Goal: Information Seeking & Learning: Find specific fact

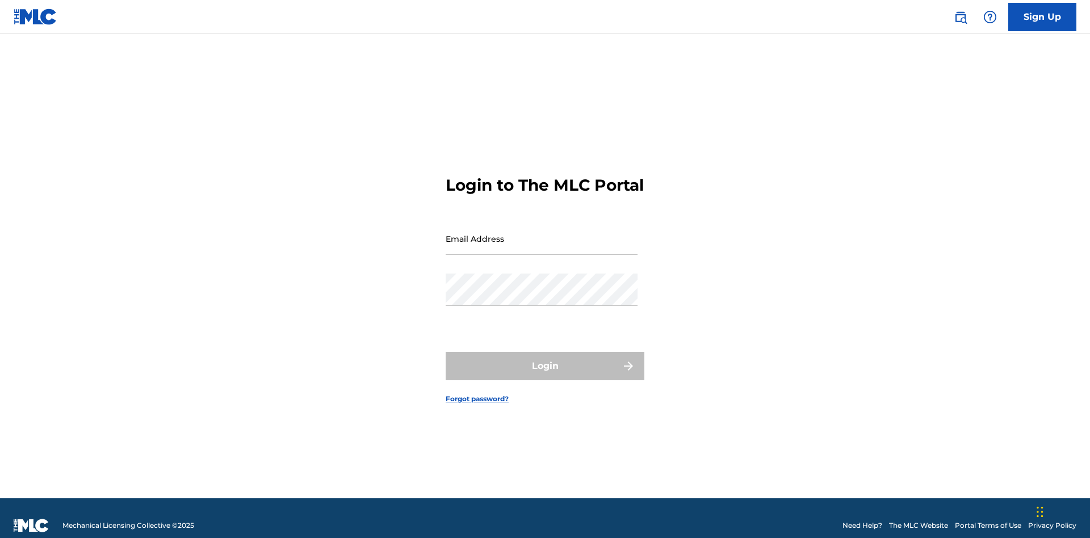
scroll to position [15, 0]
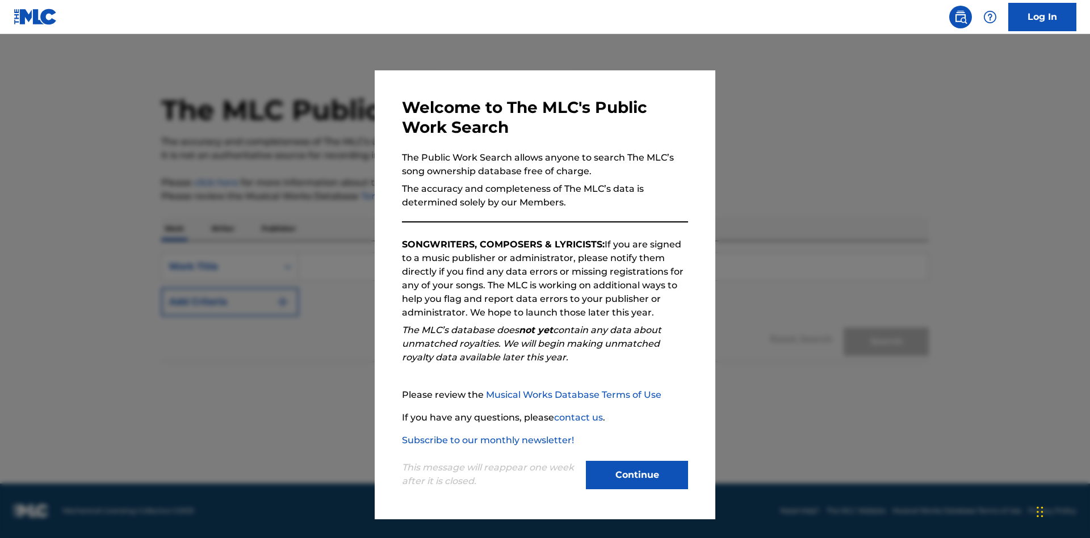
click at [637, 475] on button "Continue" at bounding box center [637, 475] width 102 height 28
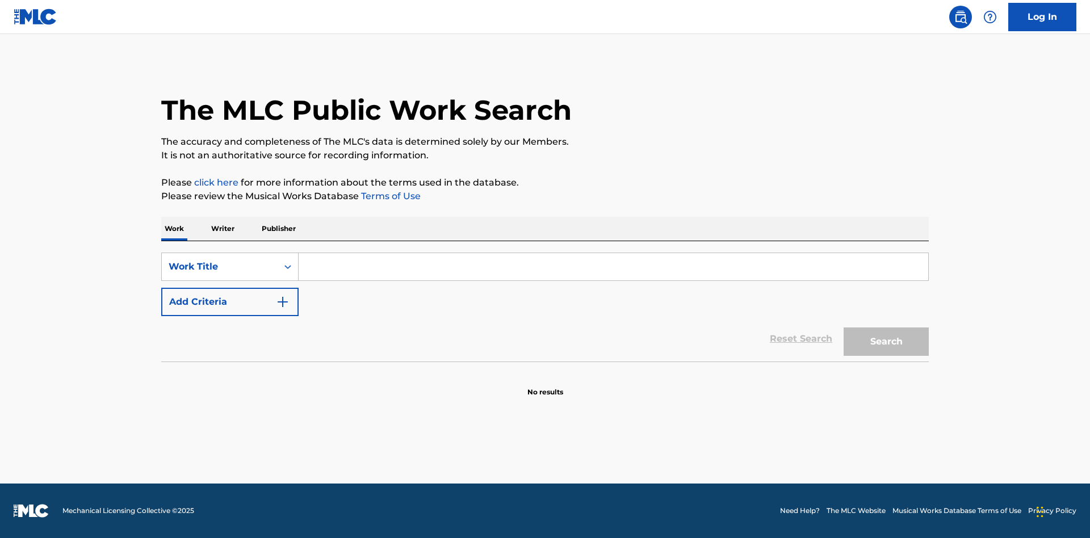
click at [230, 302] on button "Add Criteria" at bounding box center [229, 302] width 137 height 28
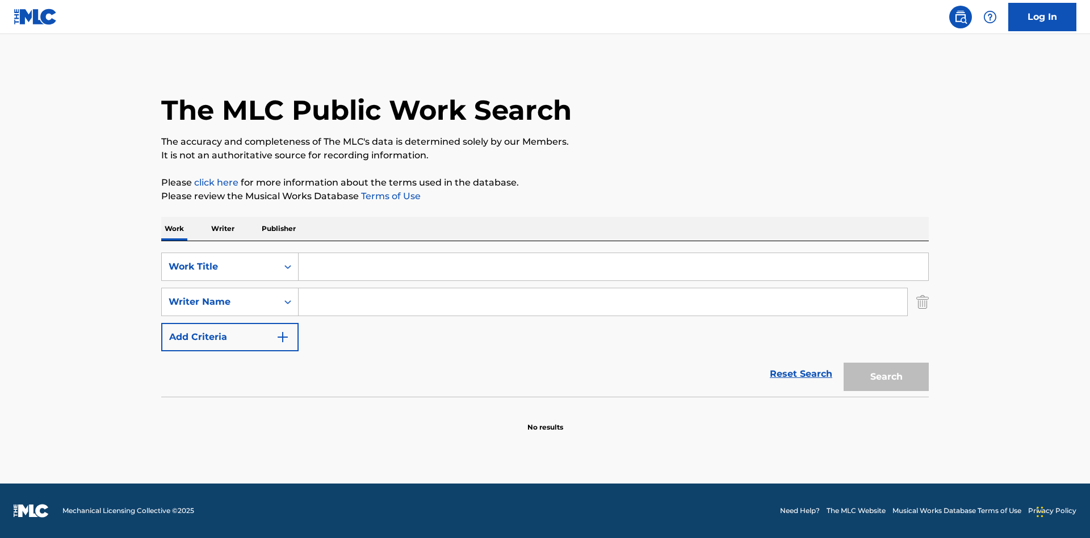
click at [230, 337] on button "Add Criteria" at bounding box center [229, 337] width 137 height 28
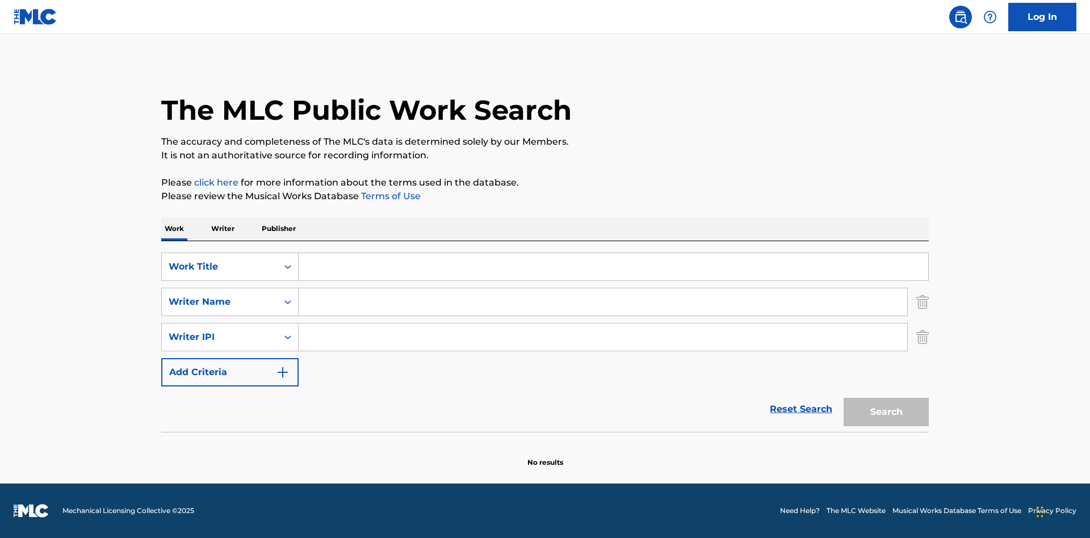
click at [230, 373] on button "Add Criteria" at bounding box center [229, 372] width 137 height 28
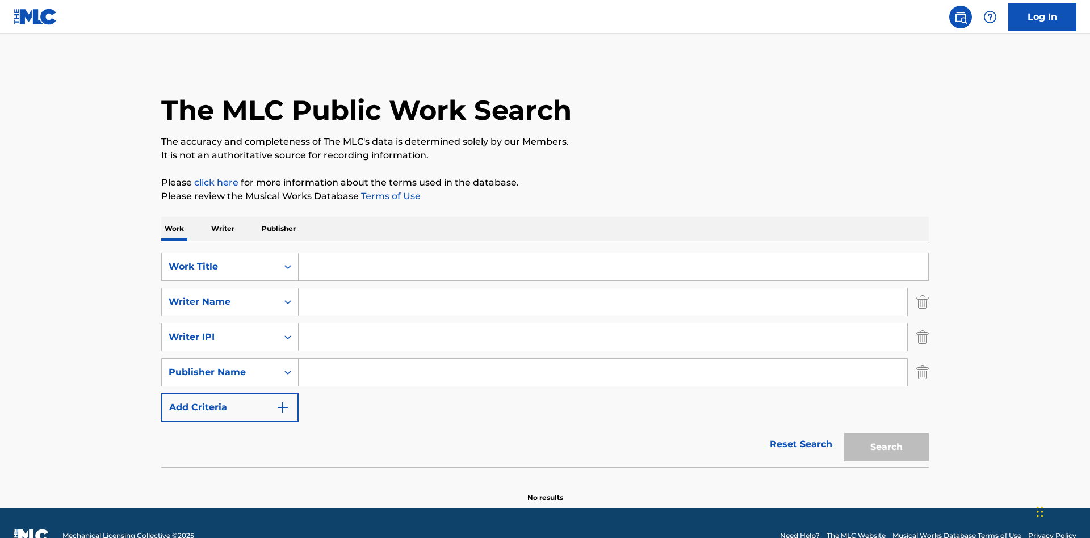
scroll to position [25, 0]
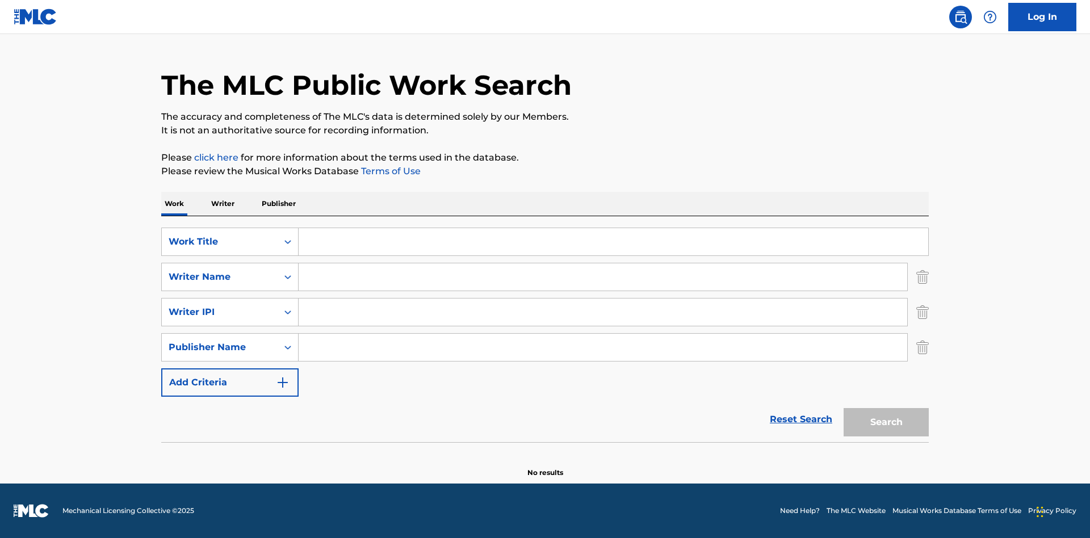
click at [230, 383] on button "Add Criteria" at bounding box center [229, 383] width 137 height 28
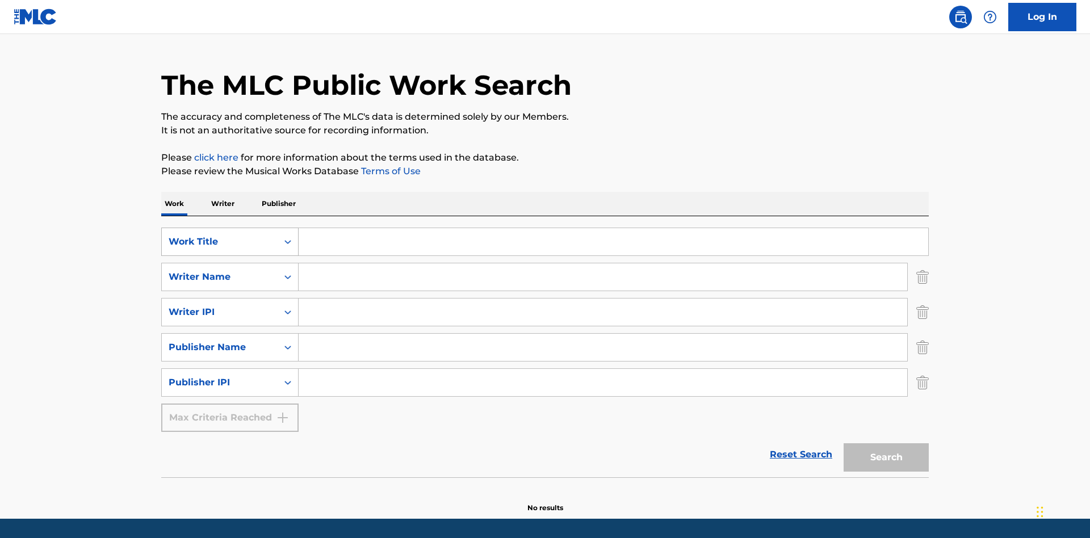
click at [220, 235] on div "Work Title" at bounding box center [220, 242] width 102 height 14
click at [230, 256] on div "ISWC" at bounding box center [230, 270] width 136 height 28
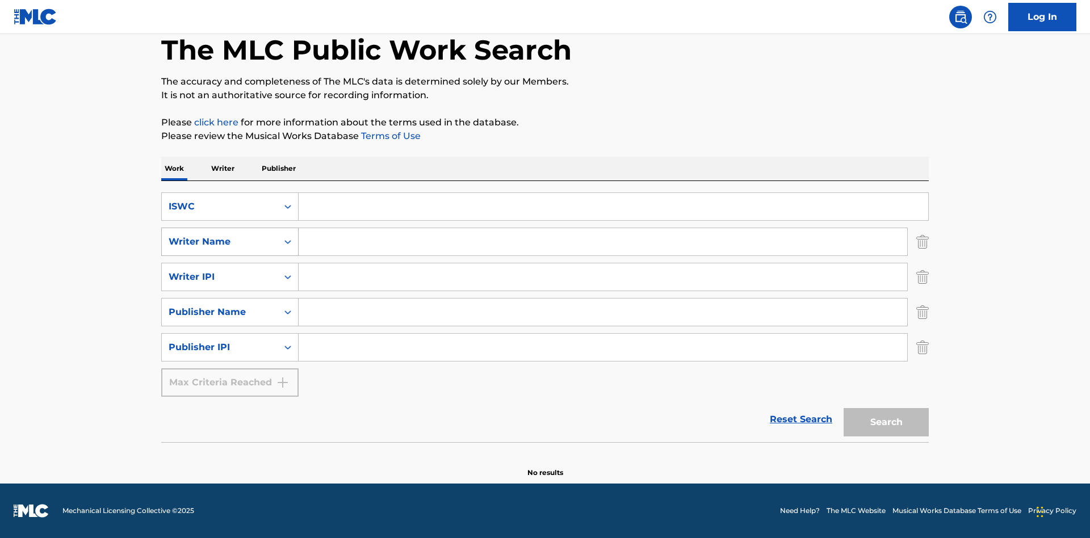
click at [220, 242] on div "Writer Name" at bounding box center [220, 242] width 102 height 14
click at [230, 270] on div "MLC Publisher Number" at bounding box center [230, 270] width 136 height 28
click at [220, 277] on div "Writer IPI" at bounding box center [220, 277] width 102 height 14
click at [230, 306] on div "Writer Name" at bounding box center [230, 305] width 136 height 28
click at [220, 312] on div "Publisher Name" at bounding box center [220, 313] width 102 height 14
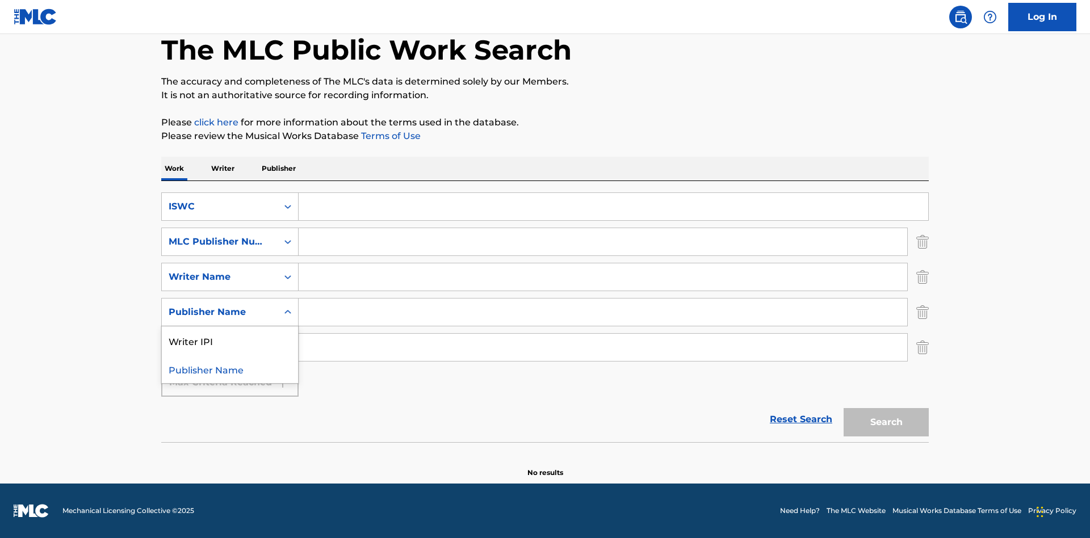
click at [230, 341] on div "Writer IPI" at bounding box center [230, 341] width 136 height 28
click at [220, 348] on div "Publisher IPI" at bounding box center [220, 348] width 102 height 14
click at [230, 376] on div "Publisher Name" at bounding box center [230, 376] width 136 height 28
click at [613, 207] on input "Search Form" at bounding box center [614, 206] width 630 height 27
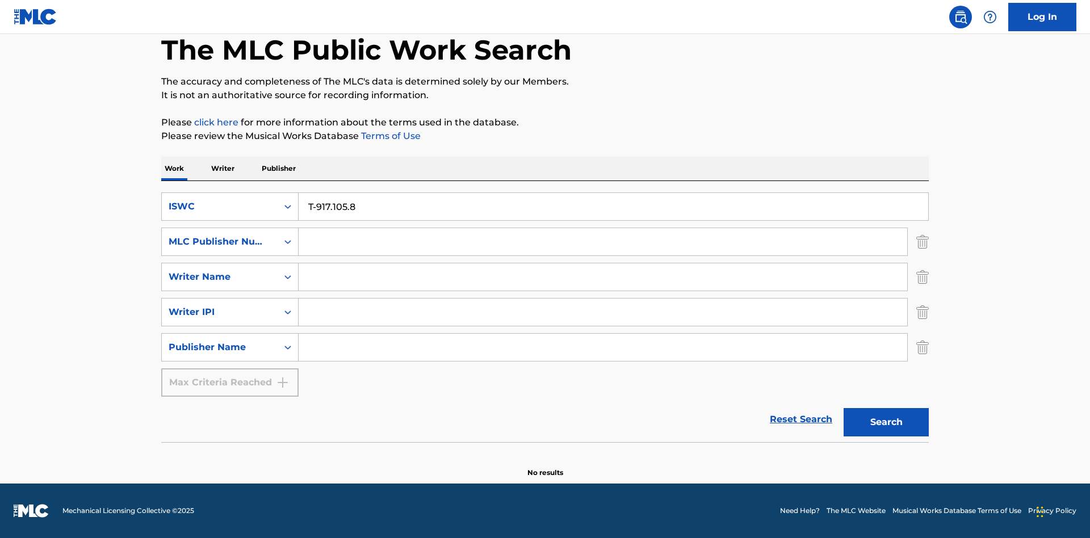
type input "T-917.105.8"
click at [603, 242] on input "Search Form" at bounding box center [603, 241] width 609 height 27
type input "P06967"
click at [603, 277] on input "Search Form" at bounding box center [603, 276] width 609 height 27
type input "DRAACO DALLAS AVENTURA"
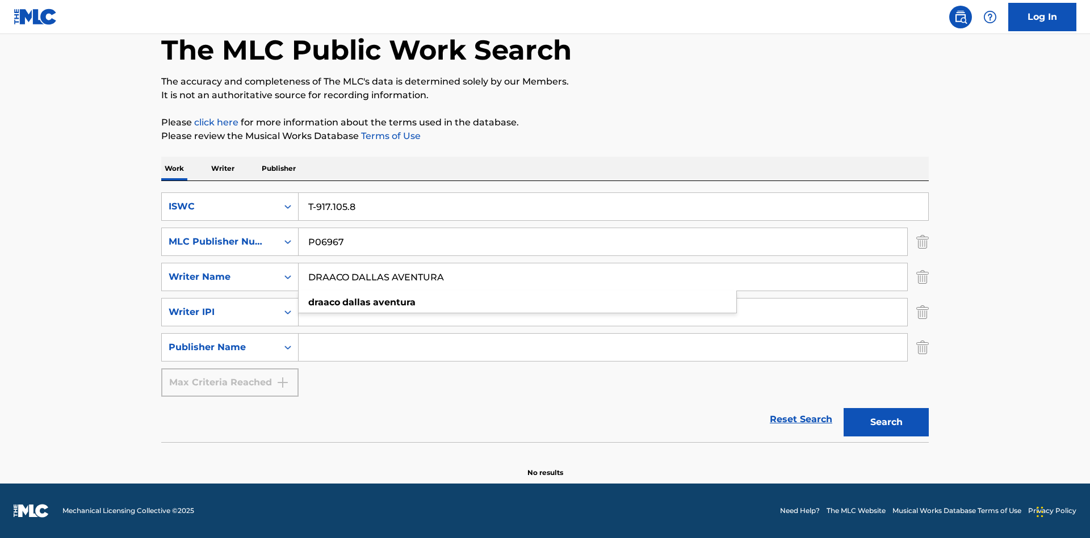
click at [603, 312] on input "Search Form" at bounding box center [603, 312] width 609 height 27
type input "00766422818"
click at [603, 348] on input "Search Form" at bounding box center [603, 347] width 609 height 27
type input "DRAACO AVENTURA PUB DESIGNEE"
click at [886, 422] on button "Search" at bounding box center [886, 422] width 85 height 28
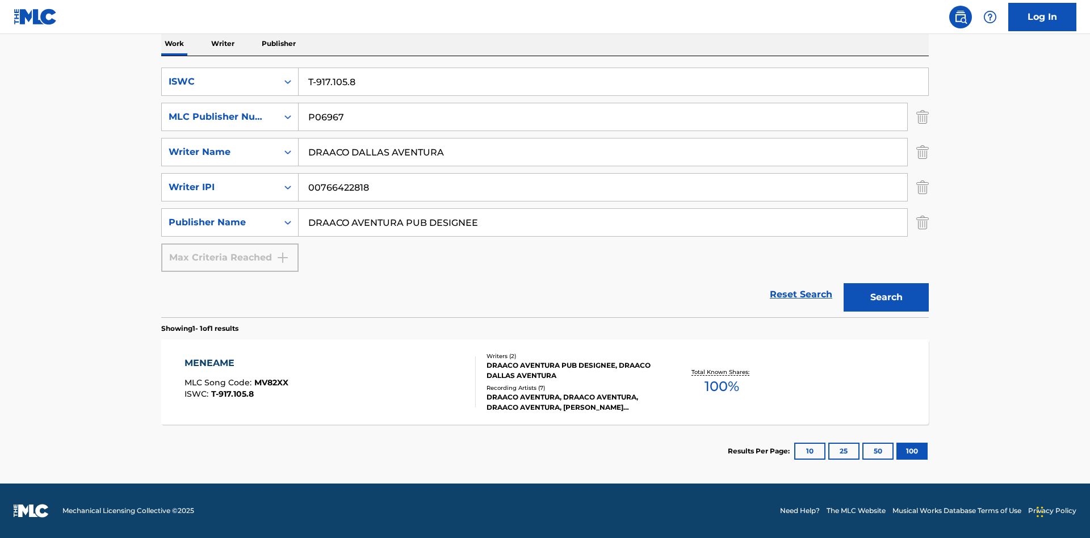
click at [236, 363] on div "MENEAME" at bounding box center [237, 364] width 104 height 14
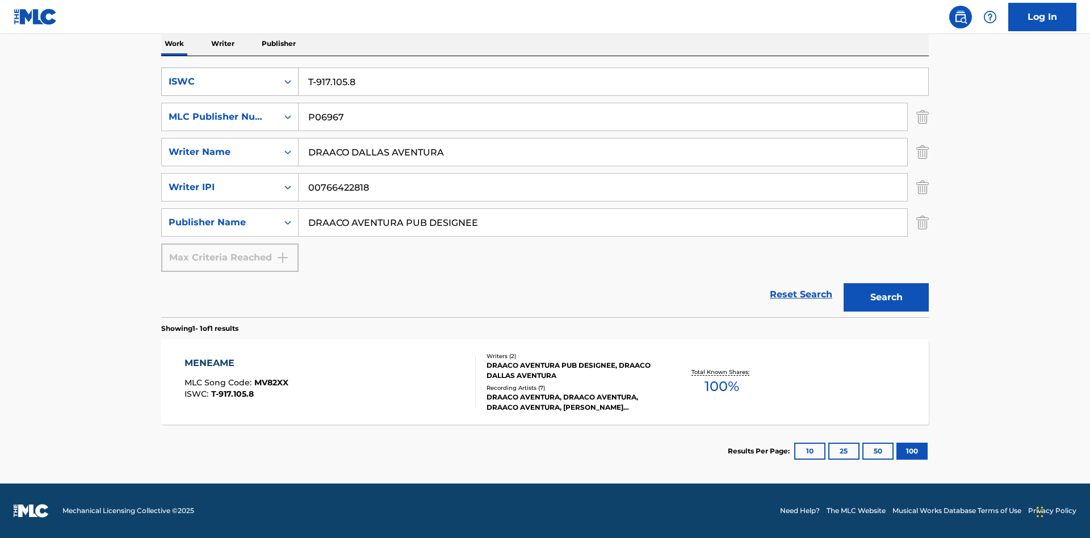
click at [220, 82] on div "ISWC" at bounding box center [220, 82] width 102 height 14
click at [230, 139] on div "MLC Song Code" at bounding box center [230, 138] width 136 height 28
click at [220, 117] on div "MLC Publisher Number" at bounding box center [220, 117] width 102 height 14
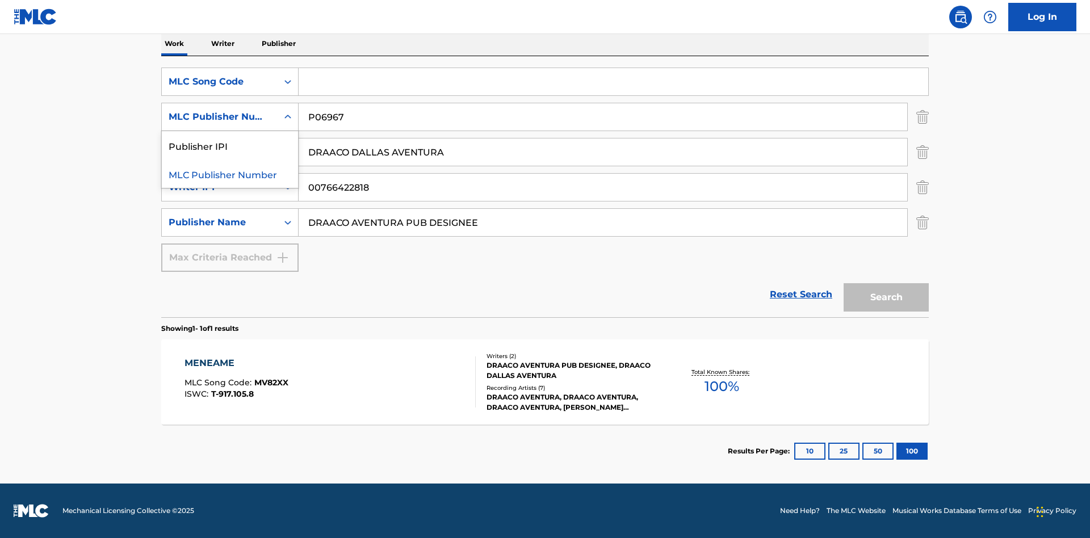
click at [230, 145] on div "Publisher IPI" at bounding box center [230, 145] width 136 height 28
click at [613, 82] on input "Search Form" at bounding box center [614, 81] width 630 height 27
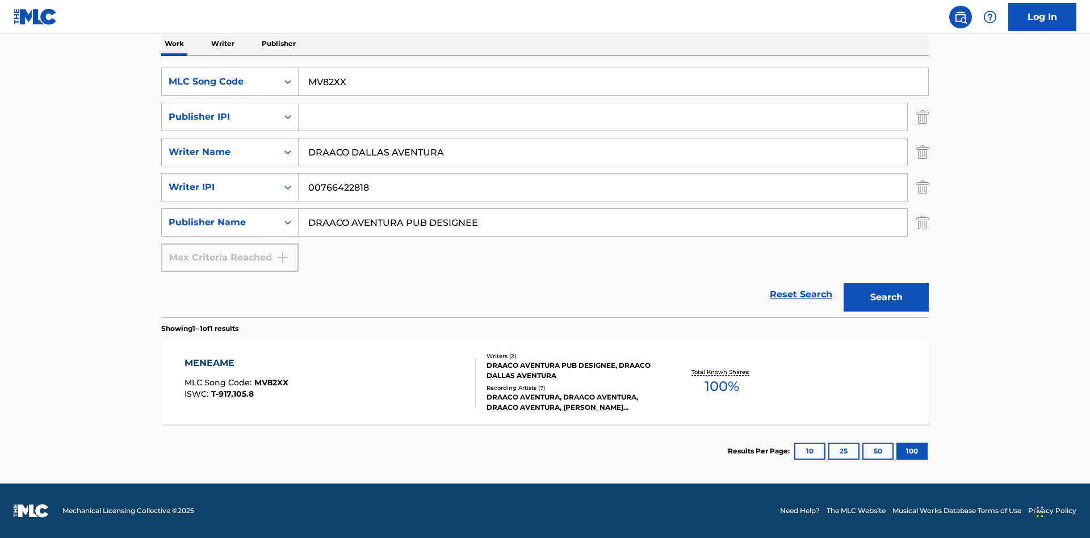
type input "MV82XX"
click at [603, 117] on input "Search Form" at bounding box center [603, 116] width 609 height 27
type input "00766422818"
click at [886, 298] on button "Search" at bounding box center [886, 297] width 85 height 28
click at [236, 363] on div "MENEAME" at bounding box center [237, 364] width 104 height 14
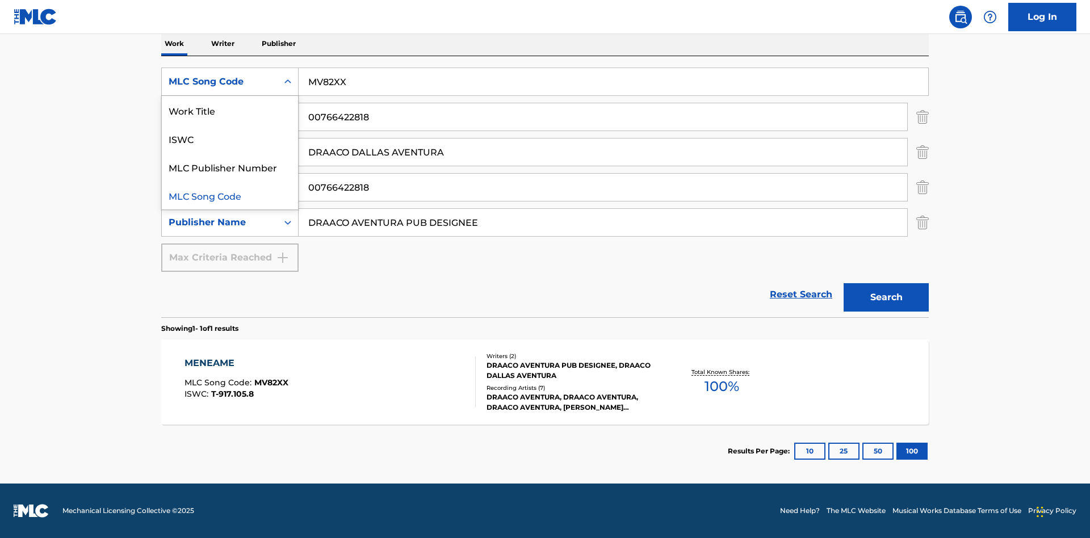
click at [230, 110] on div "Work Title" at bounding box center [230, 110] width 136 height 28
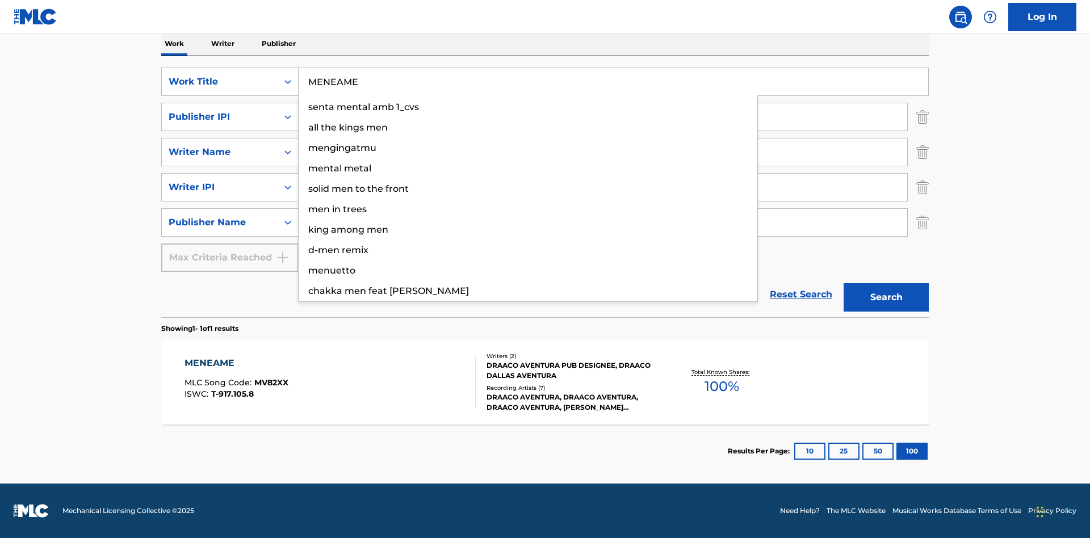
type input "MENEAME"
click at [886, 298] on button "Search" at bounding box center [886, 297] width 85 height 28
